Goal: Transaction & Acquisition: Purchase product/service

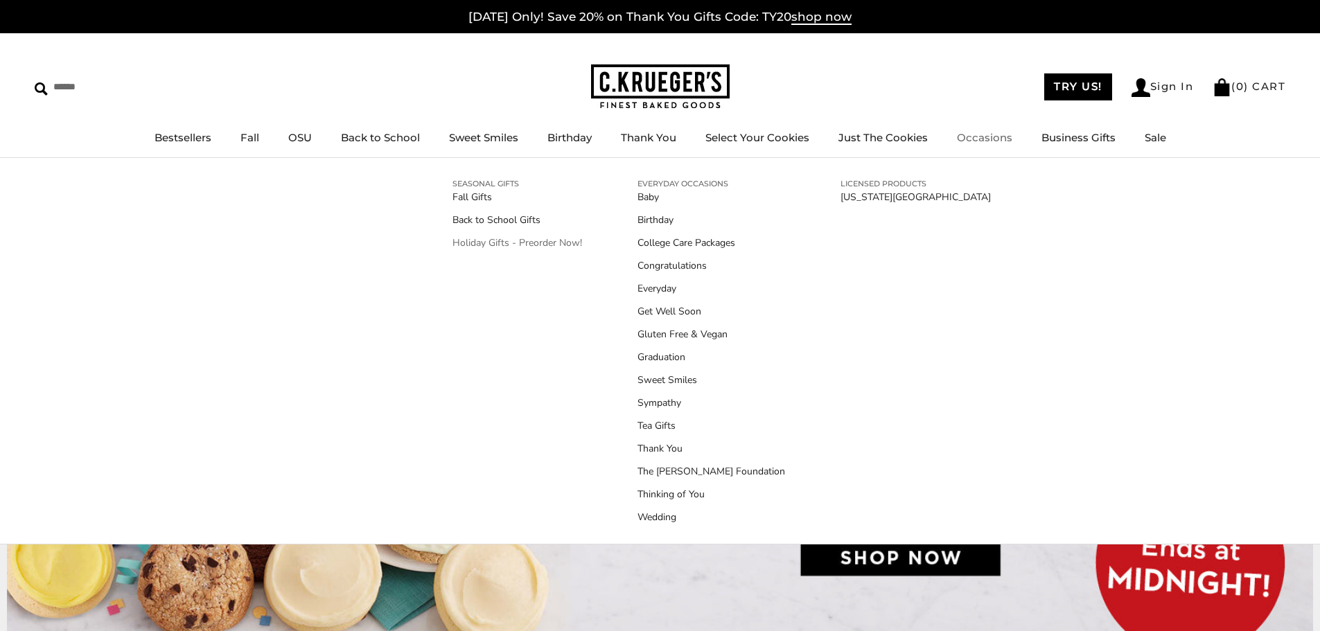
click at [523, 243] on link "Holiday Gifts - Preorder Now!" at bounding box center [518, 243] width 130 height 15
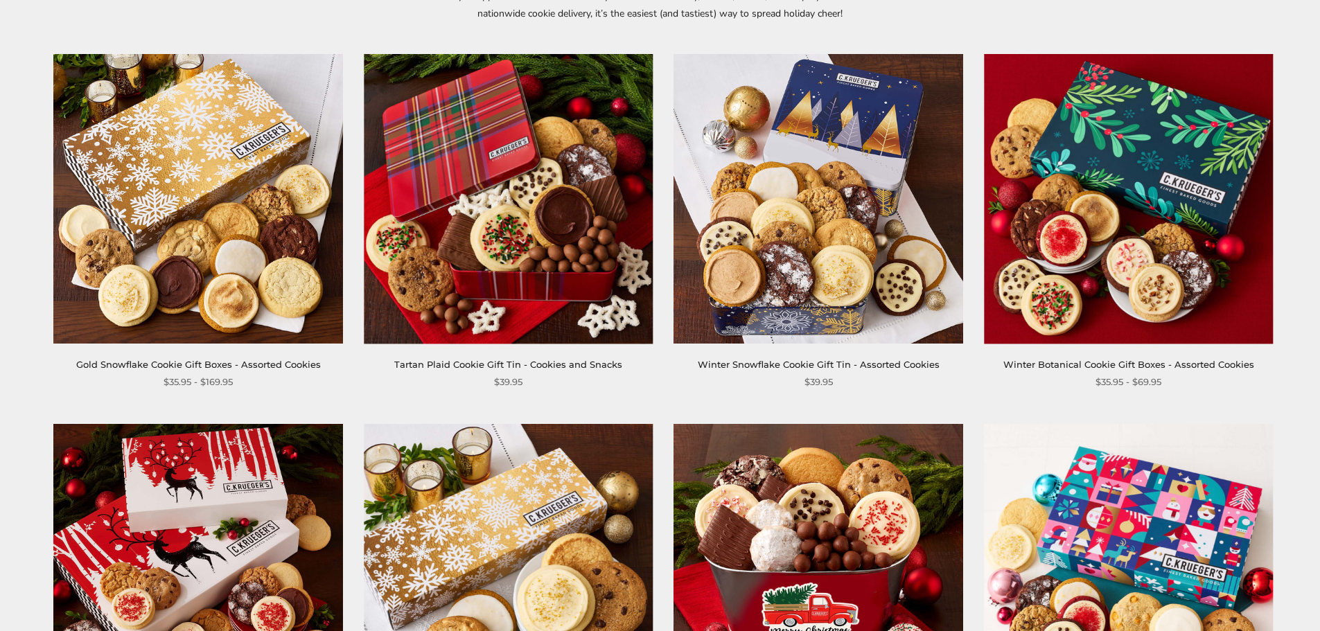
scroll to position [277, 0]
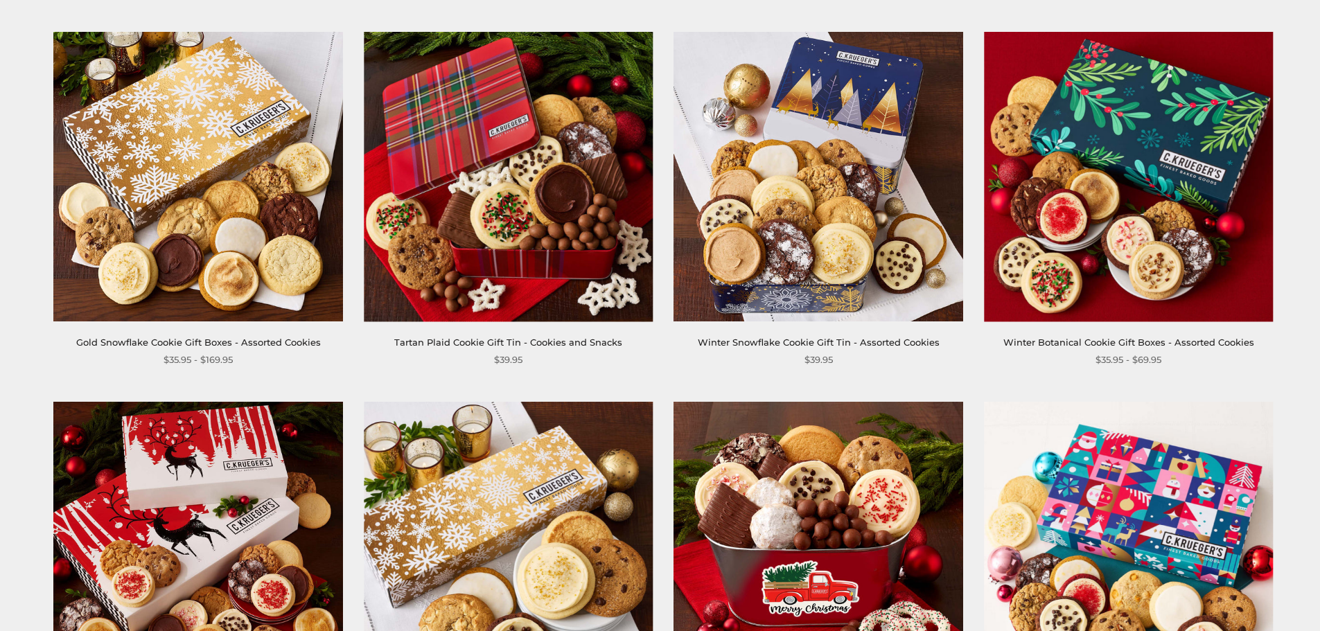
click at [780, 342] on link "Winter Snowflake Cookie Gift Tin - Assorted Cookies" at bounding box center [819, 342] width 242 height 11
